Goal: Transaction & Acquisition: Obtain resource

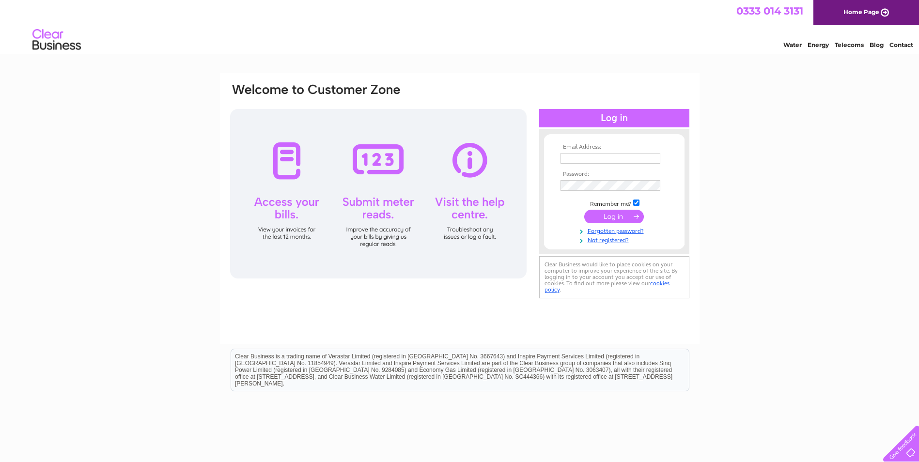
type input "crhrussell@icloud.com"
click at [607, 214] on input "submit" at bounding box center [615, 217] width 60 height 14
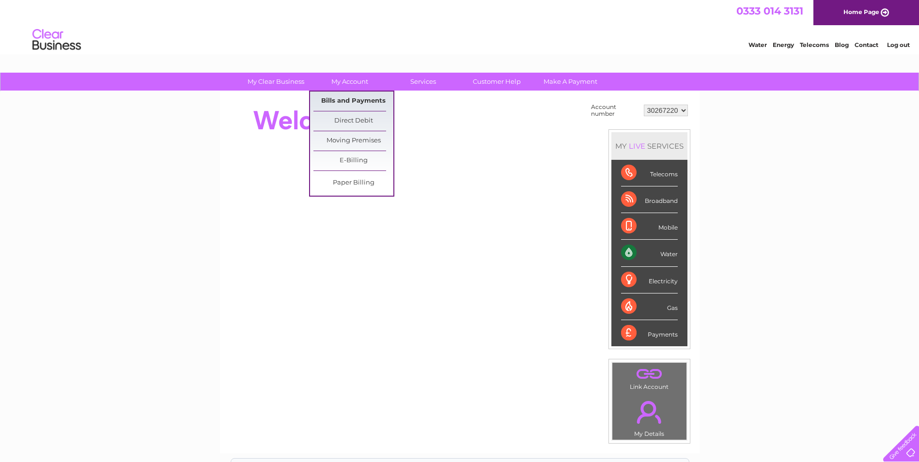
click at [337, 102] on link "Bills and Payments" at bounding box center [354, 101] width 80 height 19
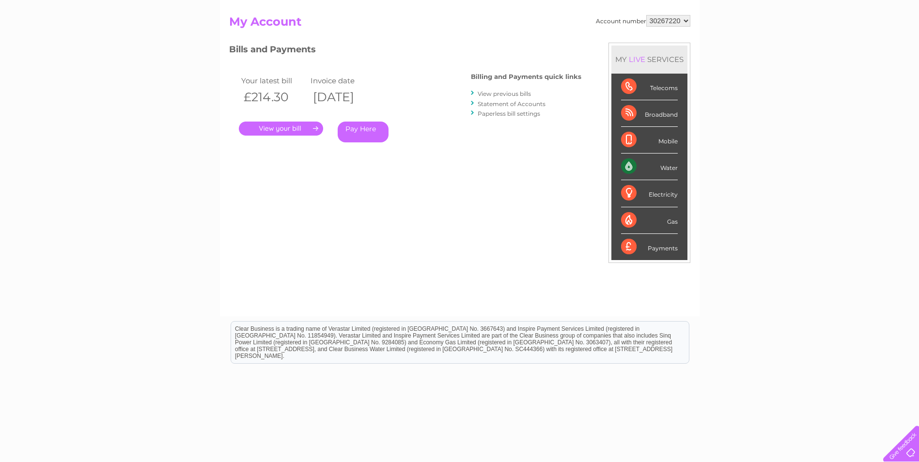
scroll to position [97, 0]
click at [284, 127] on link "." at bounding box center [281, 128] width 84 height 14
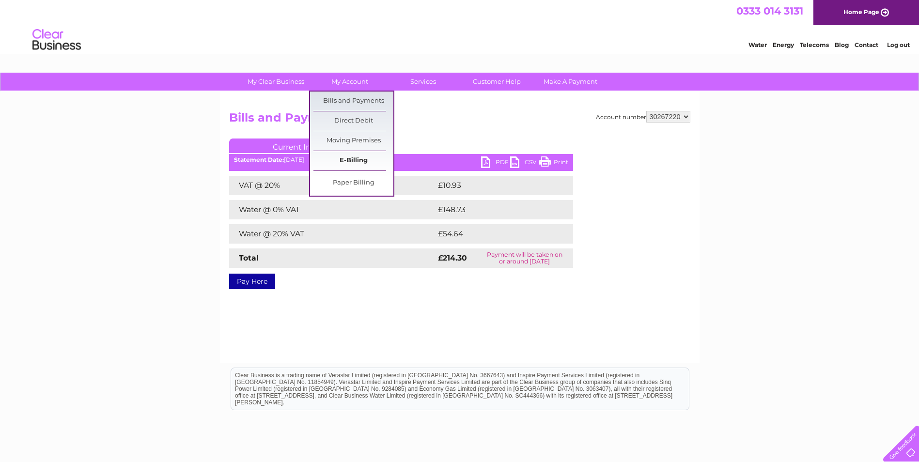
click at [341, 157] on link "E-Billing" at bounding box center [354, 160] width 80 height 19
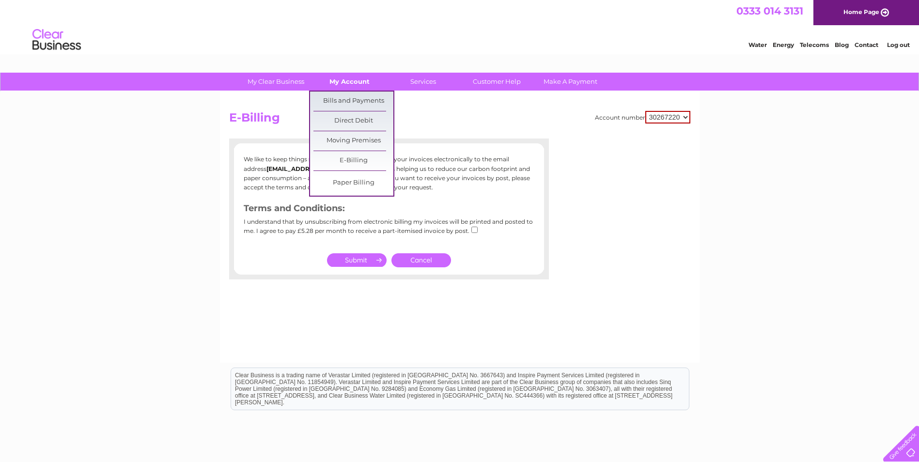
click at [350, 79] on link "My Account" at bounding box center [350, 82] width 80 height 18
click at [352, 100] on link "Bills and Payments" at bounding box center [354, 101] width 80 height 19
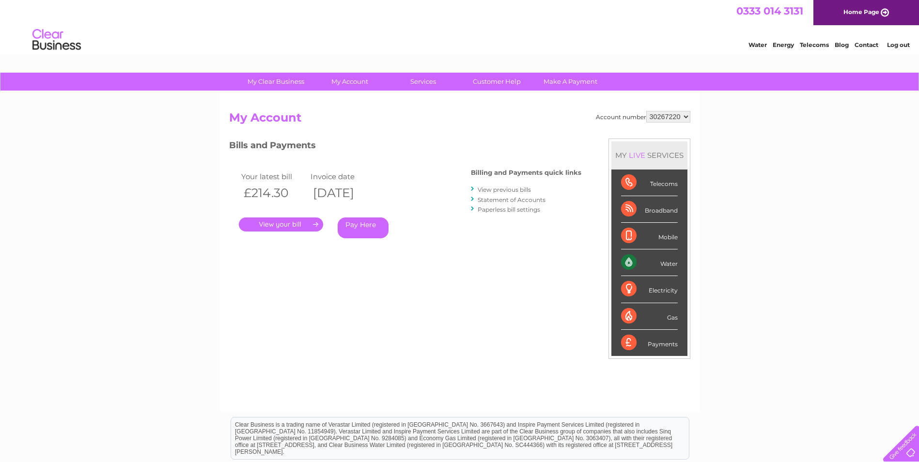
click at [516, 190] on link "View previous bills" at bounding box center [504, 189] width 53 height 7
click at [495, 189] on link "View previous bills" at bounding box center [504, 189] width 53 height 7
click at [479, 189] on link "View previous bills" at bounding box center [504, 189] width 53 height 7
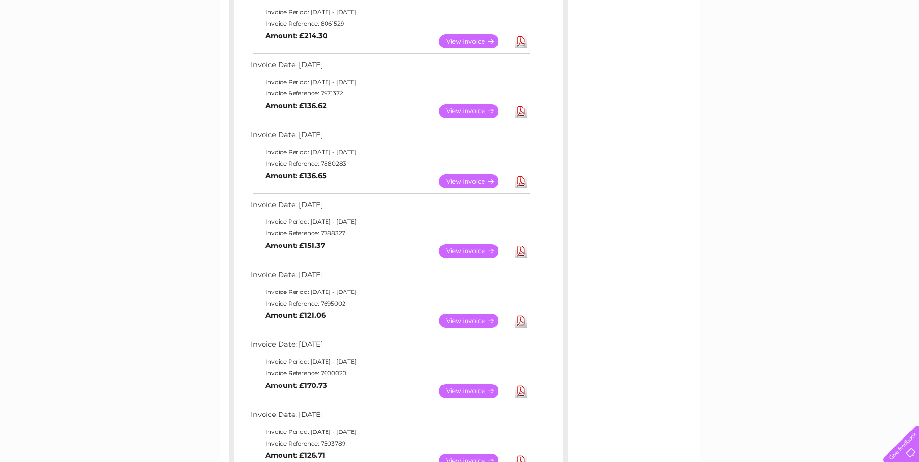
scroll to position [194, 0]
click at [465, 177] on link "View" at bounding box center [474, 181] width 71 height 14
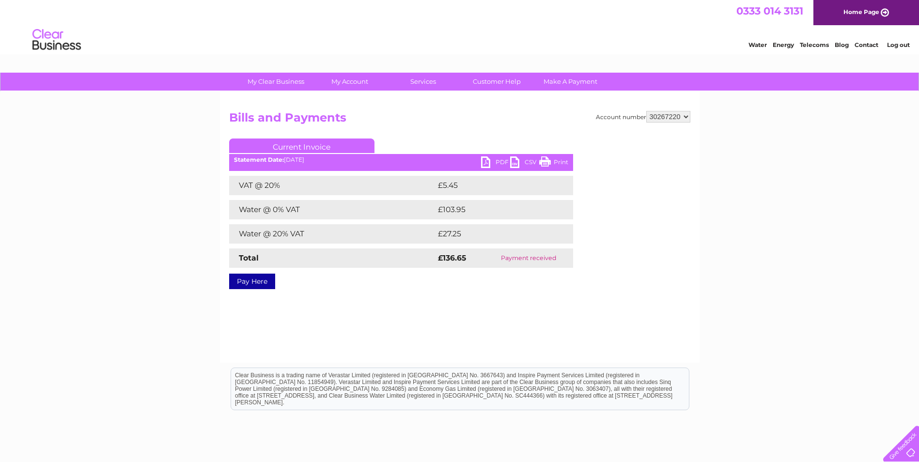
click at [484, 162] on link "PDF" at bounding box center [495, 164] width 29 height 14
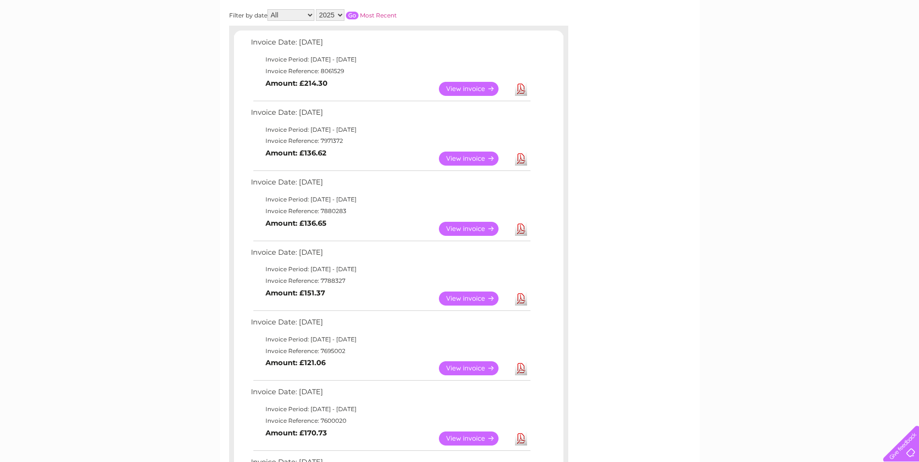
scroll to position [145, 0]
click at [464, 158] on link "View" at bounding box center [474, 159] width 71 height 14
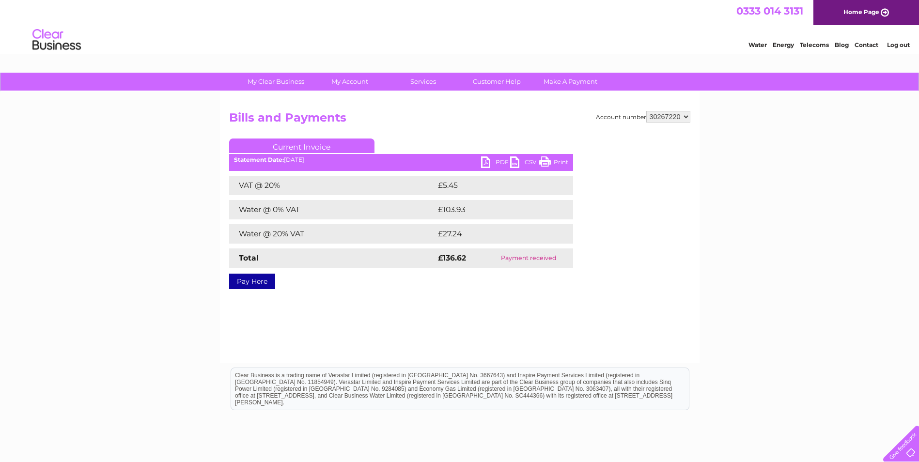
click at [494, 162] on link "PDF" at bounding box center [495, 164] width 29 height 14
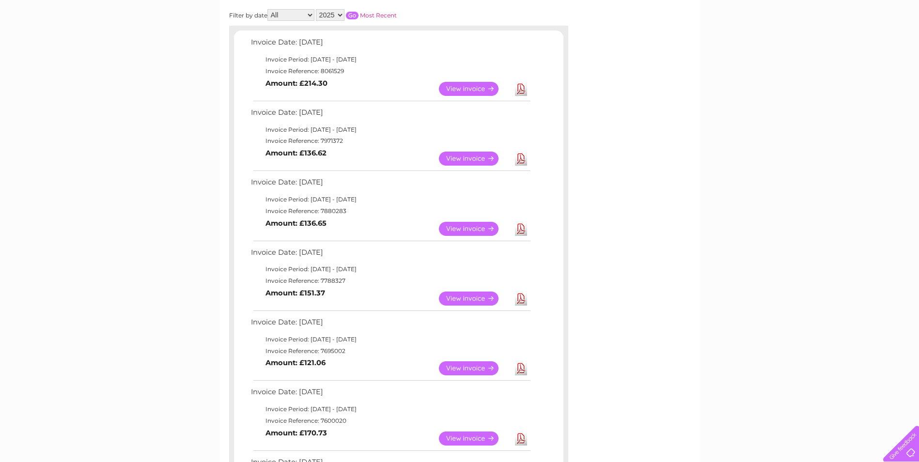
click at [481, 88] on link "View" at bounding box center [474, 89] width 71 height 14
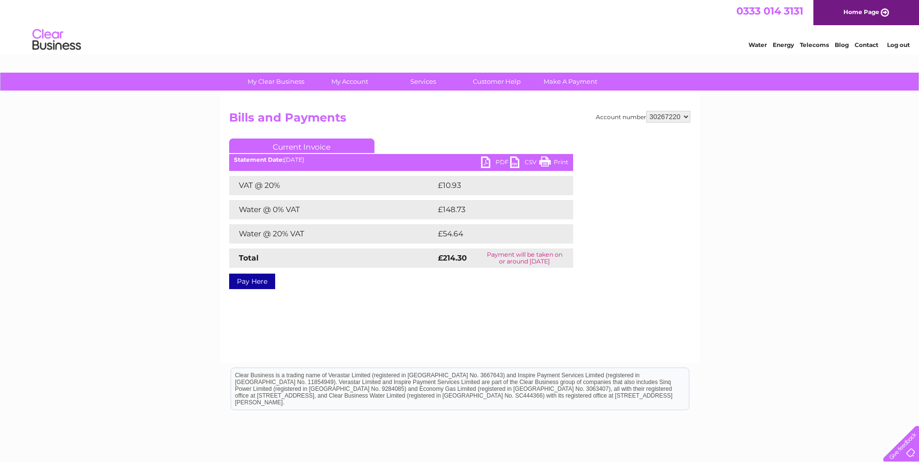
click at [489, 159] on link "PDF" at bounding box center [495, 164] width 29 height 14
drag, startPoint x: 808, startPoint y: 382, endPoint x: 806, endPoint y: 369, distance: 12.8
click at [807, 382] on html "Clear Business is a trading name of Verastar Limited (registered in [GEOGRAPHIC…" at bounding box center [459, 394] width 919 height 62
click at [903, 40] on li "Log out" at bounding box center [899, 45] width 29 height 12
click at [901, 45] on link "Log out" at bounding box center [898, 44] width 23 height 7
